Goal: Task Accomplishment & Management: Use online tool/utility

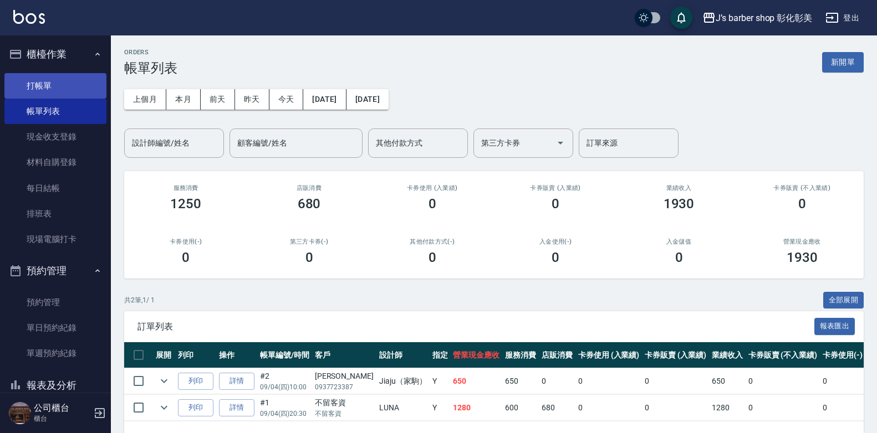
click at [52, 83] on link "打帳單" at bounding box center [55, 85] width 102 height 25
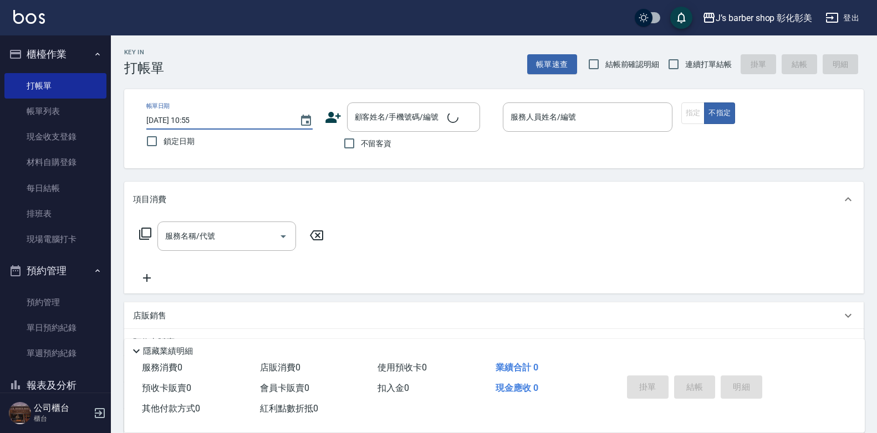
click at [195, 121] on input "[DATE] 10:55" at bounding box center [217, 120] width 142 height 18
click at [203, 116] on input "[DATE] 10:55" at bounding box center [217, 120] width 142 height 18
type input "[DATE] 10:00"
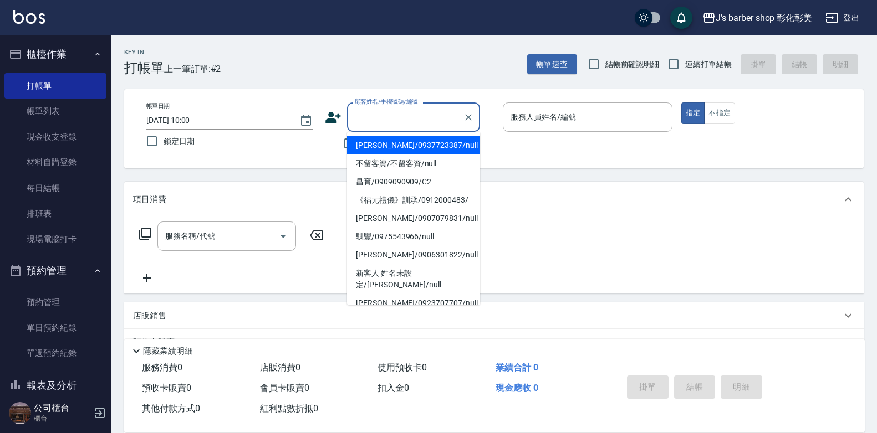
click at [374, 114] on input "顧客姓名/手機號碼/編號" at bounding box center [405, 116] width 106 height 19
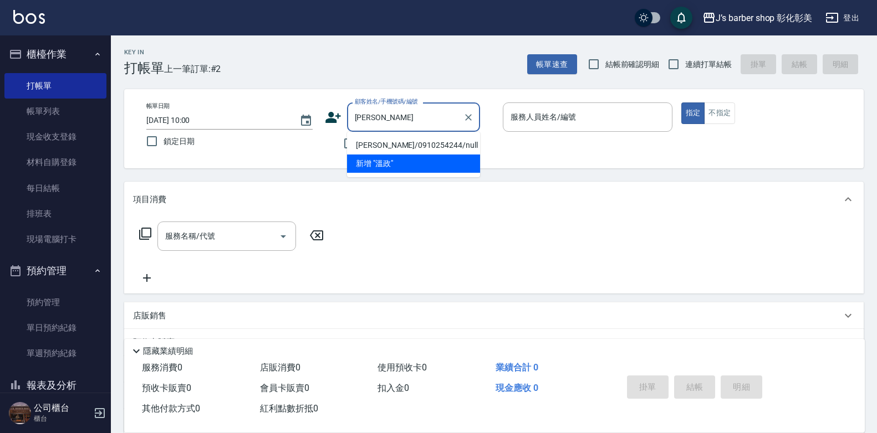
click at [383, 148] on li "[PERSON_NAME]/0910254244/null" at bounding box center [413, 145] width 133 height 18
type input "[PERSON_NAME]/0910254244/null"
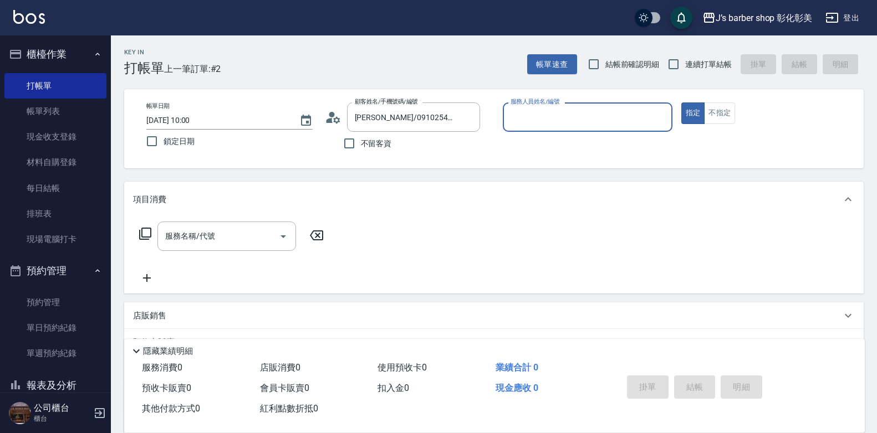
click at [587, 115] on input "服務人員姓名/編號" at bounding box center [588, 116] width 160 height 19
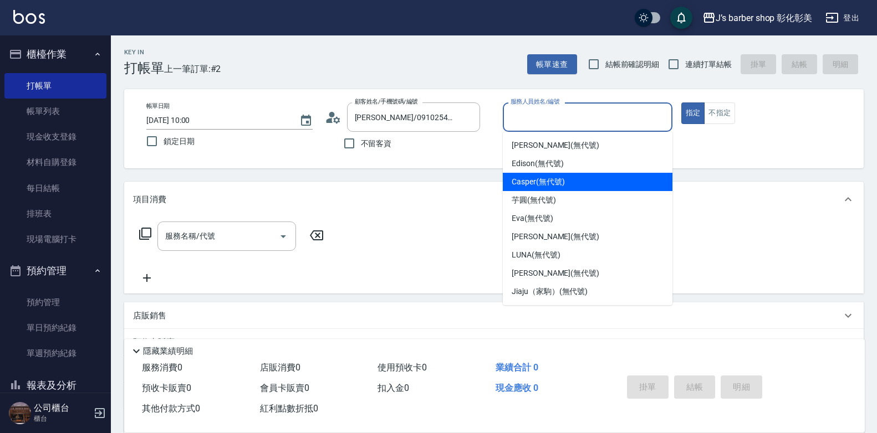
click at [567, 176] on div "Casper (無代號)" at bounding box center [588, 182] width 170 height 18
type input "Casper(無代號)"
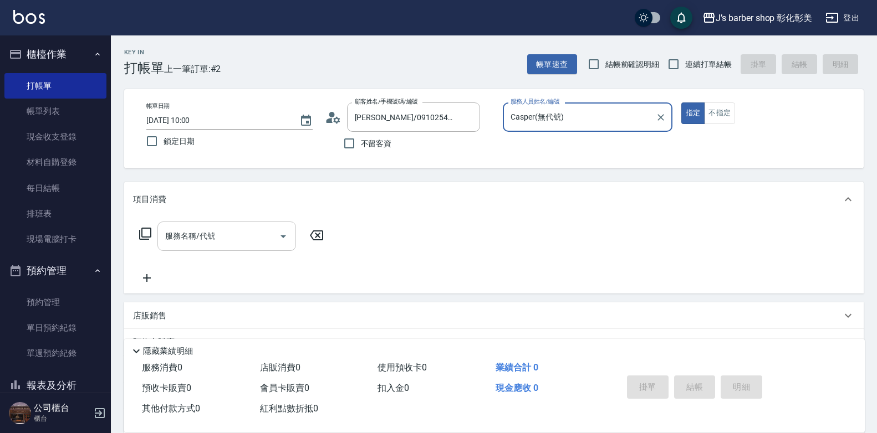
click at [244, 245] on input "服務名稱/代號" at bounding box center [218, 236] width 112 height 19
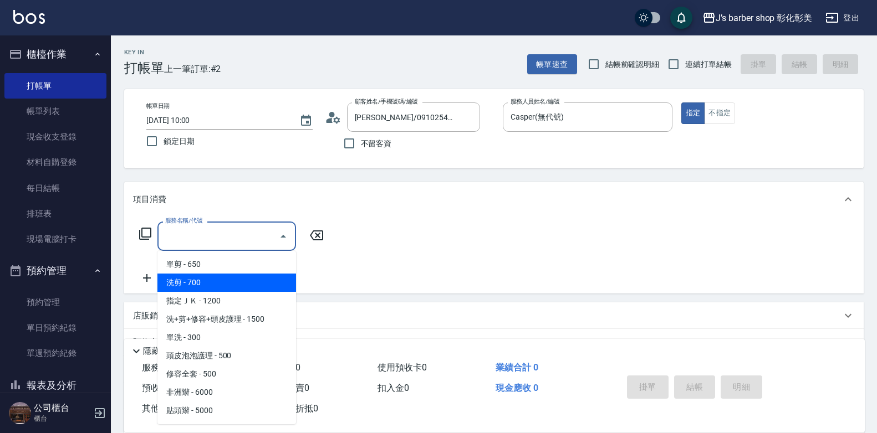
click at [239, 285] on span "洗剪 - 700" at bounding box center [226, 283] width 139 height 18
type input "洗剪(101)"
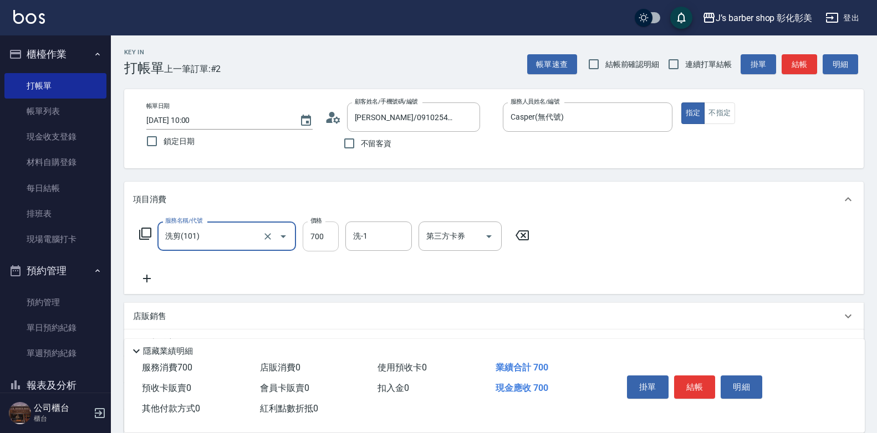
click at [315, 237] on input "700" at bounding box center [321, 237] width 36 height 30
type input "500"
click at [694, 384] on button "結帳" at bounding box center [695, 387] width 42 height 23
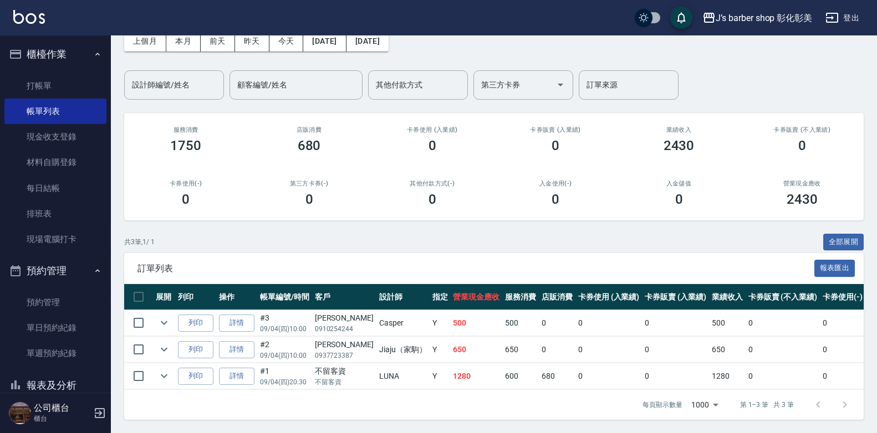
scroll to position [66, 0]
